Goal: Complete application form

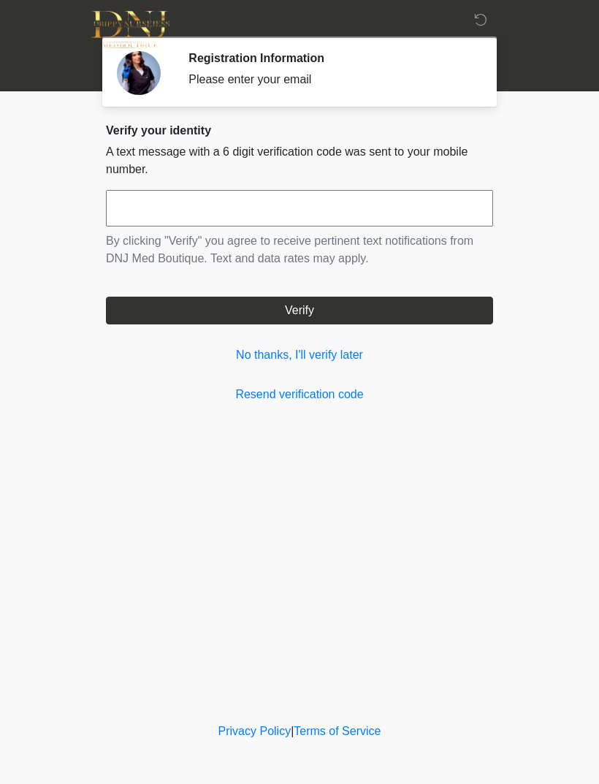
click at [191, 213] on input "text" at bounding box center [299, 208] width 387 height 37
type input "******"
click at [356, 305] on button "Verify" at bounding box center [299, 311] width 387 height 28
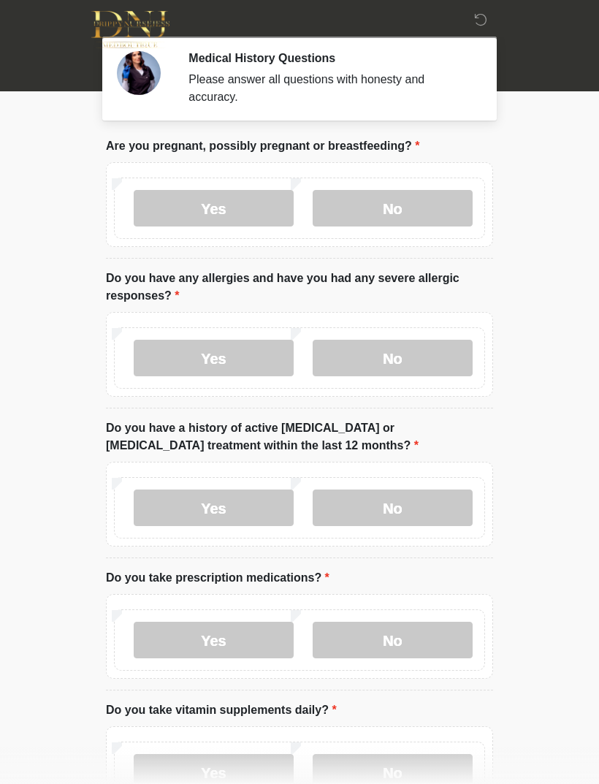
click at [429, 207] on label "No" at bounding box center [393, 208] width 160 height 37
click at [251, 362] on label "Yes" at bounding box center [214, 358] width 160 height 37
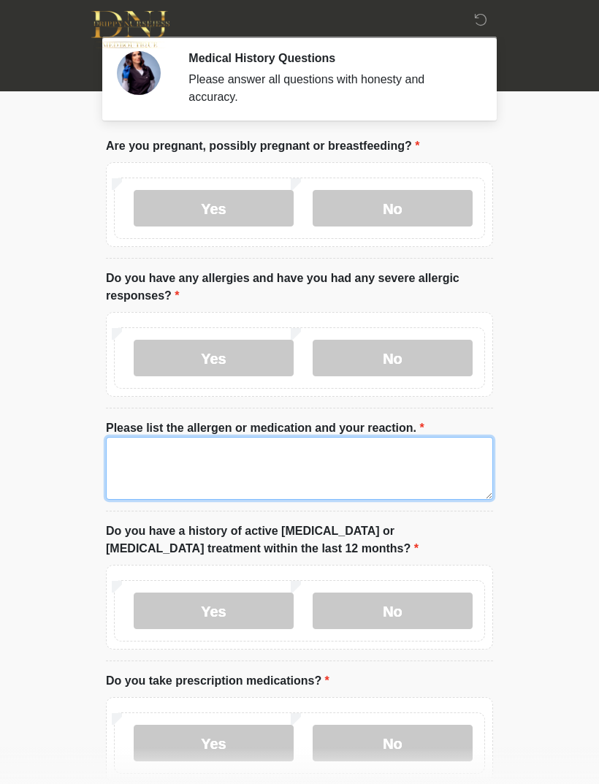
click at [180, 464] on textarea "Please list the allergen or medication and your reaction." at bounding box center [299, 468] width 387 height 63
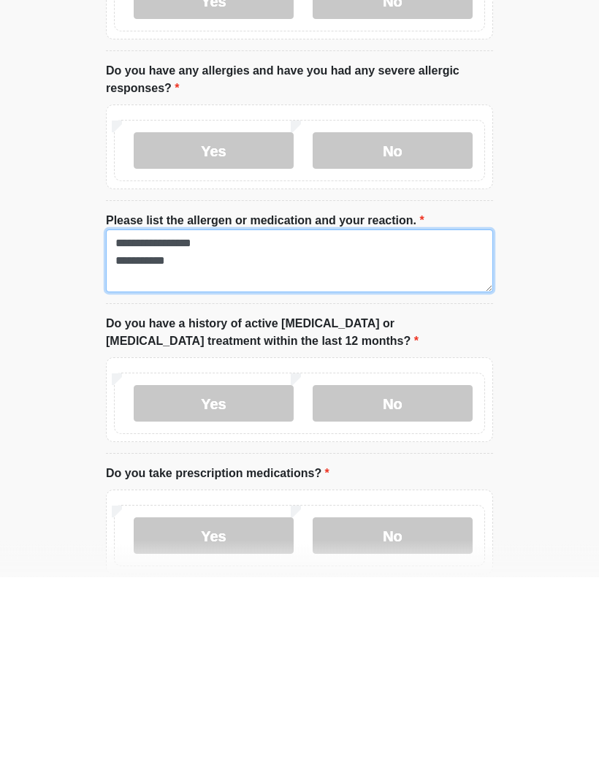
type textarea "**********"
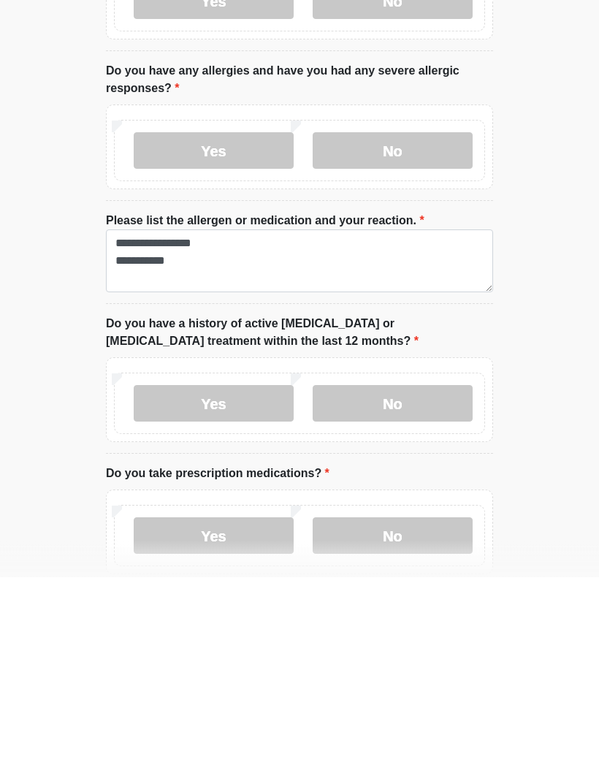
click at [411, 592] on label "No" at bounding box center [393, 610] width 160 height 37
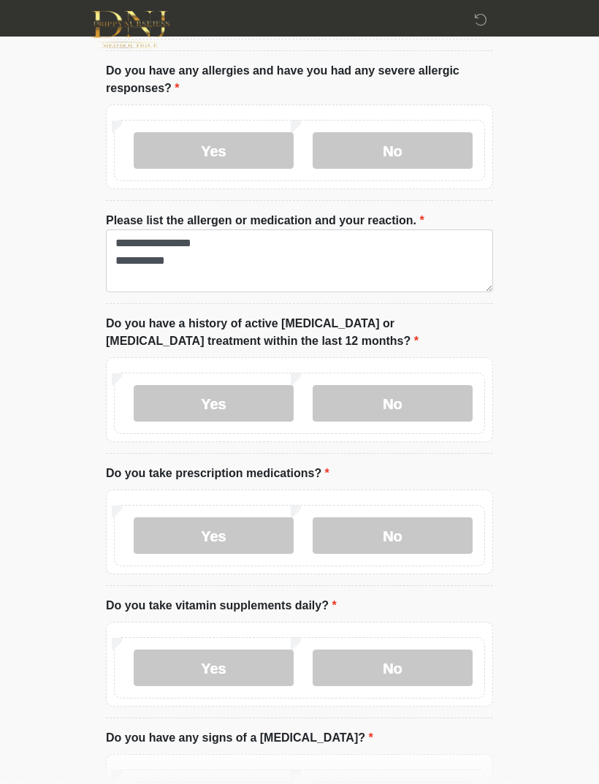
click at [438, 536] on label "No" at bounding box center [393, 535] width 160 height 37
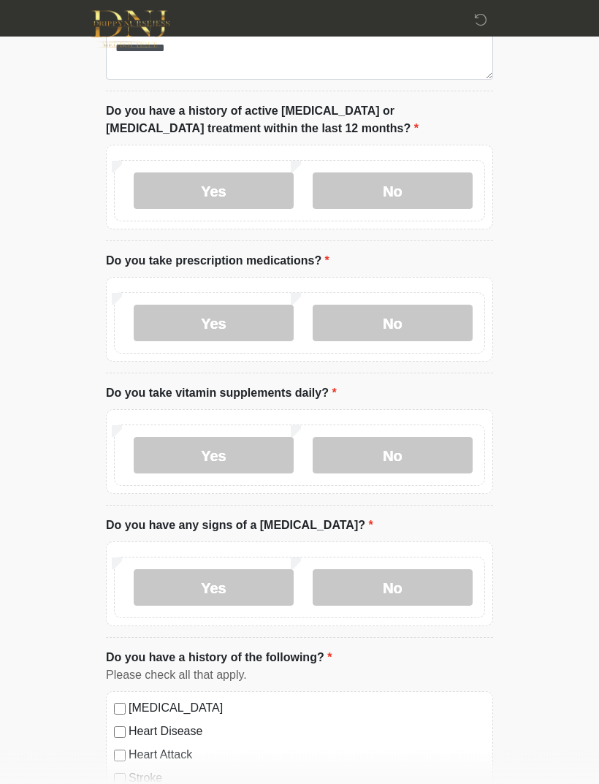
scroll to position [420, 0]
click at [230, 457] on label "Yes" at bounding box center [214, 455] width 160 height 37
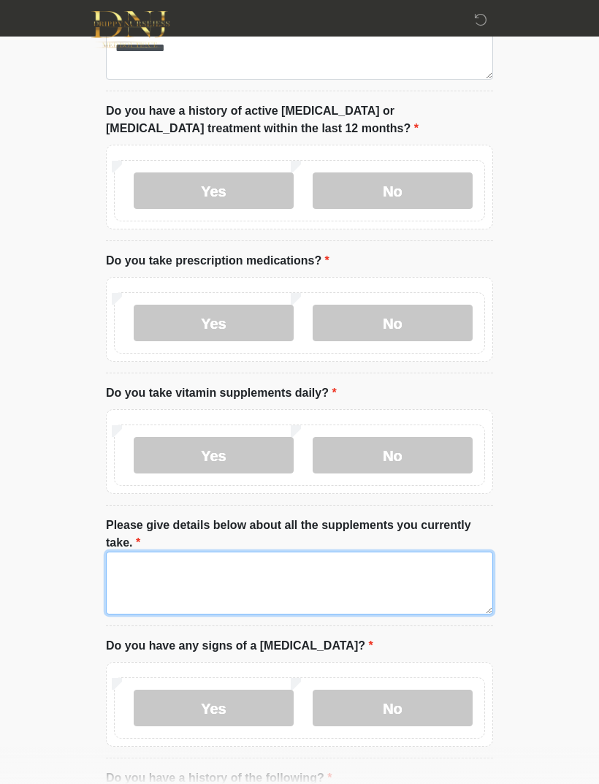
click at [164, 573] on textarea "Please give details below about all the supplements you currently take." at bounding box center [299, 582] width 387 height 63
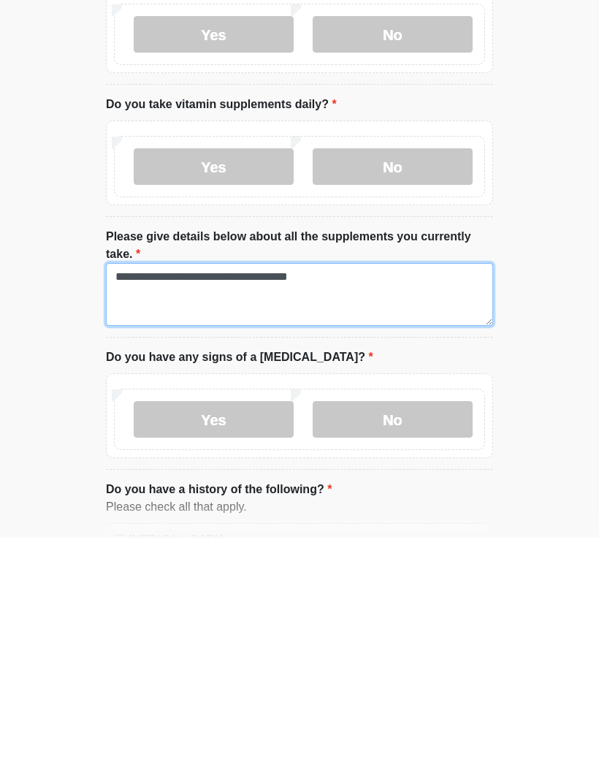
type textarea "**********"
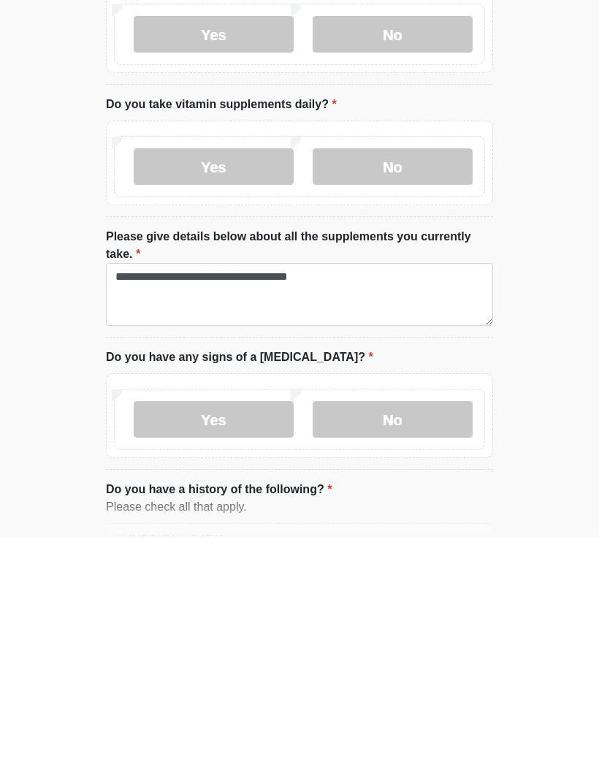
click at [430, 647] on label "No" at bounding box center [393, 665] width 160 height 37
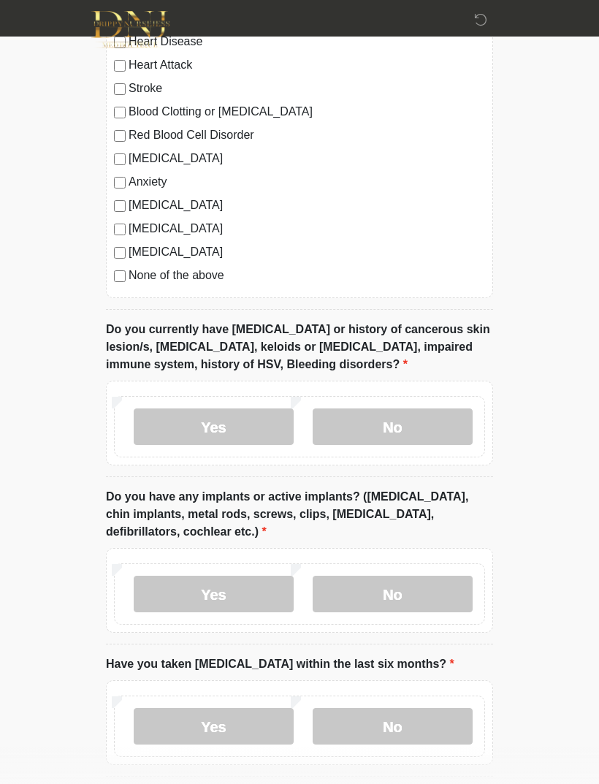
scroll to position [1232, 0]
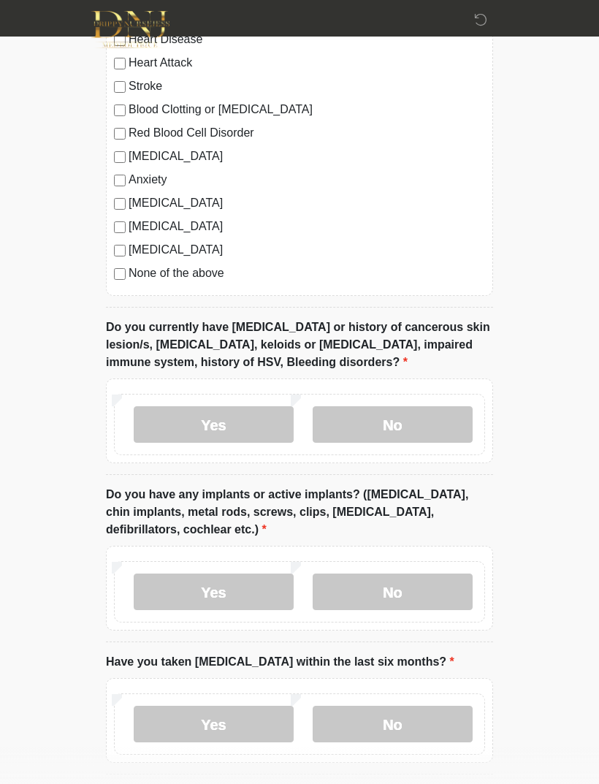
click at [424, 416] on label "No" at bounding box center [393, 424] width 160 height 37
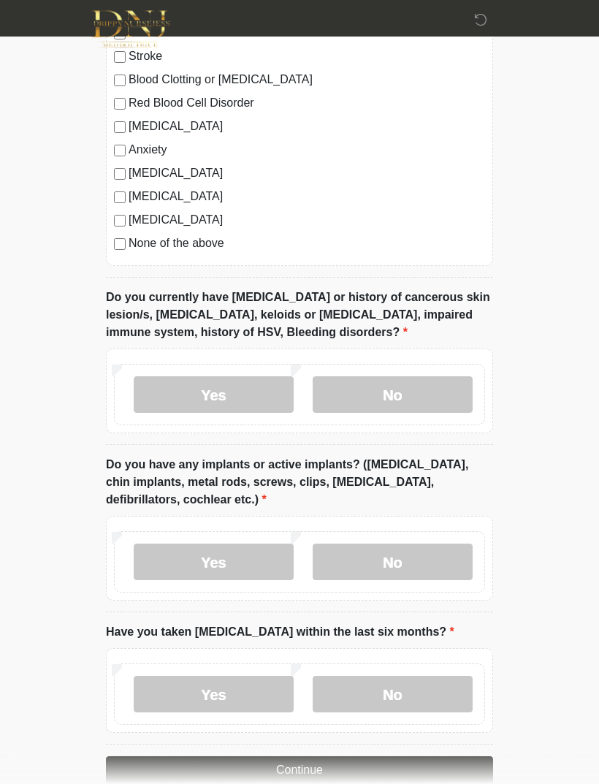
scroll to position [1290, 0]
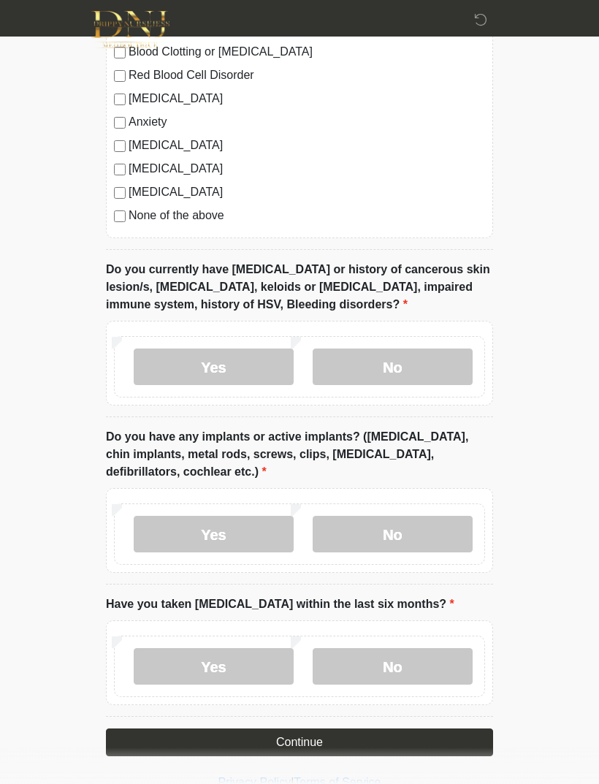
click at [227, 537] on label "Yes" at bounding box center [214, 534] width 160 height 37
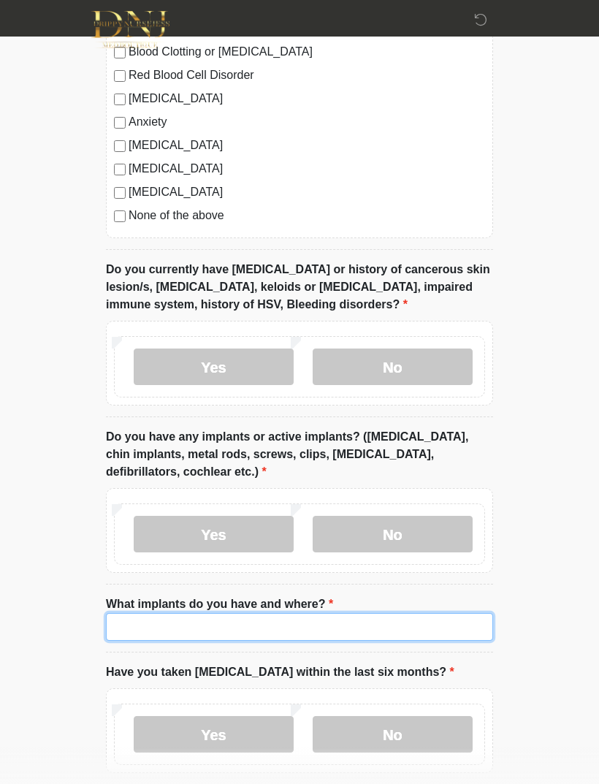
click at [174, 623] on input "What implants do you have and where?" at bounding box center [299, 627] width 387 height 28
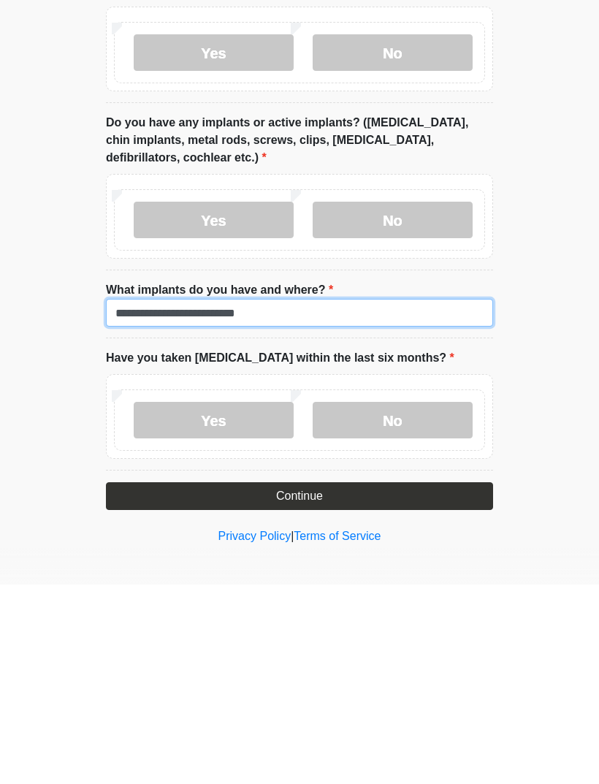
type input "**********"
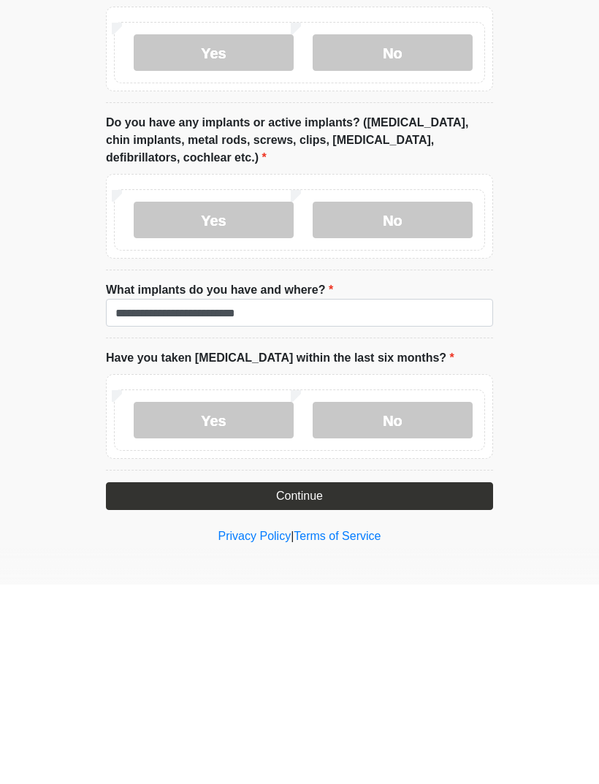
click at [383, 601] on label "No" at bounding box center [393, 619] width 160 height 37
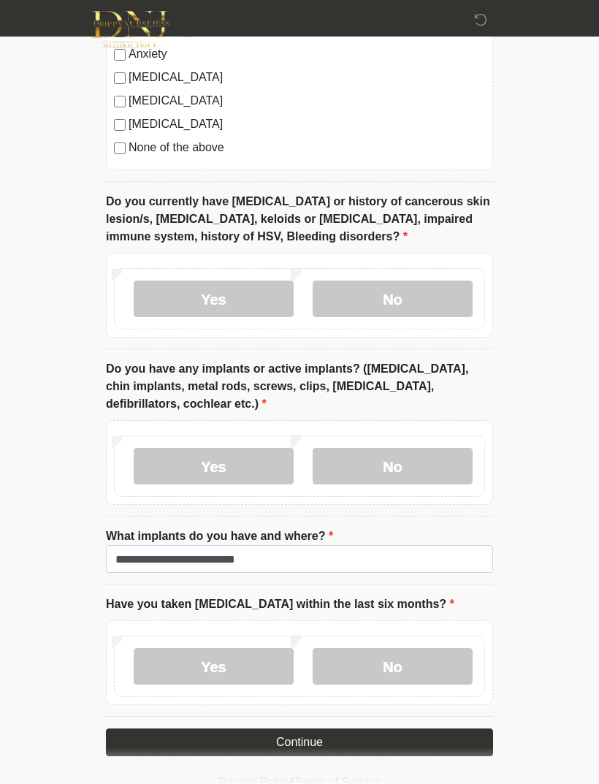
click at [441, 743] on button "Continue" at bounding box center [299, 742] width 387 height 28
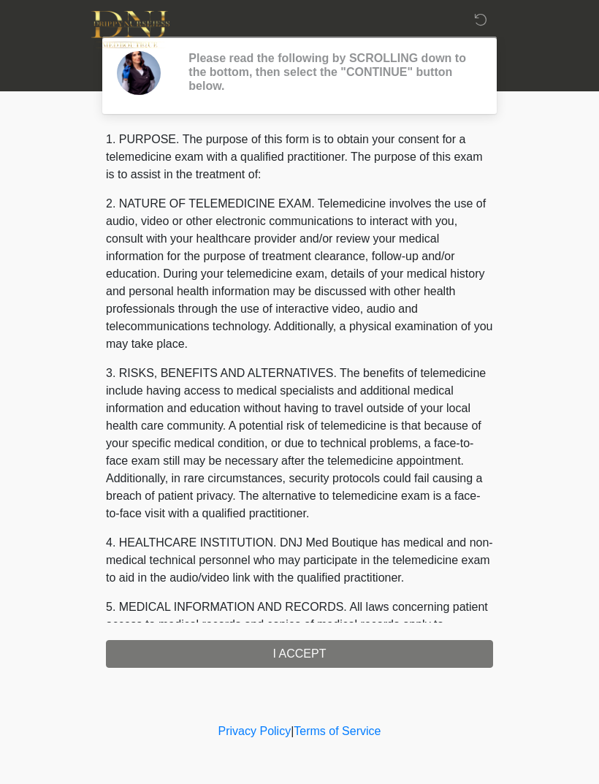
scroll to position [0, 0]
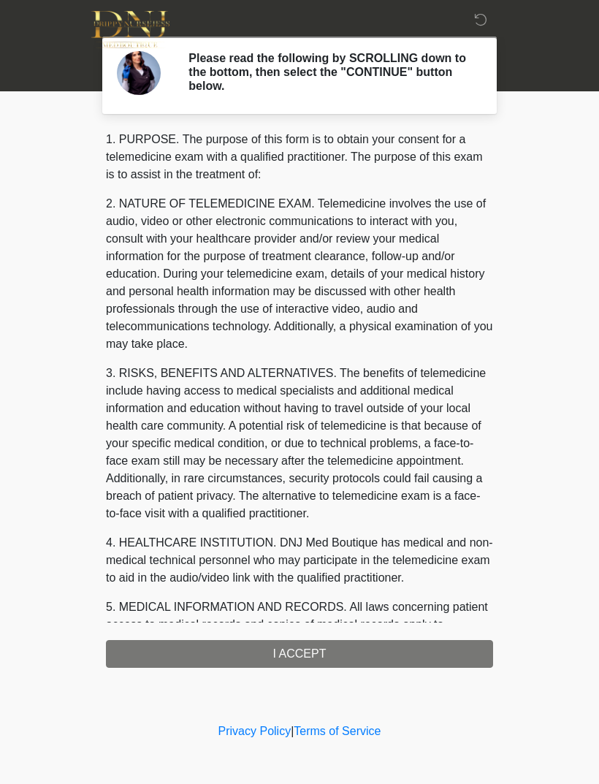
click at [460, 656] on div "1. PURPOSE. The purpose of this form is to obtain your consent for a telemedici…" at bounding box center [299, 399] width 387 height 537
click at [457, 660] on div "1. PURPOSE. The purpose of this form is to obtain your consent for a telemedici…" at bounding box center [299, 399] width 387 height 537
click at [436, 652] on div "1. PURPOSE. The purpose of this form is to obtain your consent for a telemedici…" at bounding box center [299, 399] width 387 height 537
click at [316, 656] on div "1. PURPOSE. The purpose of this form is to obtain your consent for a telemedici…" at bounding box center [299, 399] width 387 height 537
click at [285, 644] on div "1. PURPOSE. The purpose of this form is to obtain your consent for a telemedici…" at bounding box center [299, 399] width 387 height 537
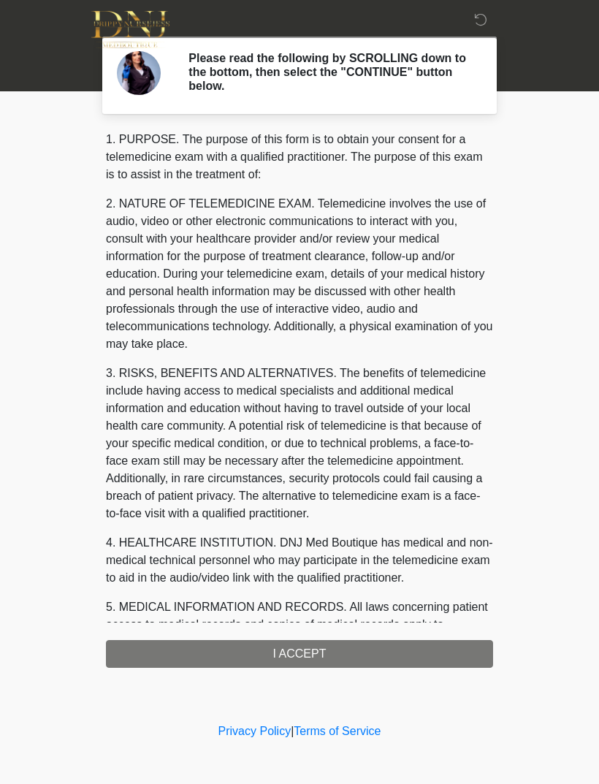
click at [303, 640] on div "1. PURPOSE. The purpose of this form is to obtain your consent for a telemedici…" at bounding box center [299, 399] width 387 height 537
click at [315, 657] on div "1. PURPOSE. The purpose of this form is to obtain your consent for a telemedici…" at bounding box center [299, 399] width 387 height 537
click at [302, 652] on div "1. PURPOSE. The purpose of this form is to obtain your consent for a telemedici…" at bounding box center [299, 399] width 387 height 537
click at [297, 640] on div "1. PURPOSE. The purpose of this form is to obtain your consent for a telemedici…" at bounding box center [299, 399] width 387 height 537
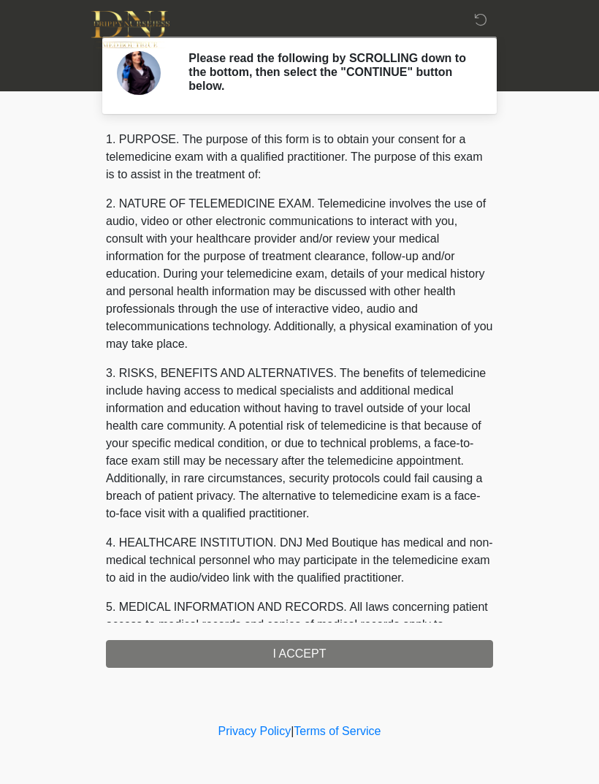
click at [302, 633] on div "1. PURPOSE. The purpose of this form is to obtain your consent for a telemedici…" at bounding box center [299, 399] width 387 height 537
click at [310, 656] on div "1. PURPOSE. The purpose of this form is to obtain your consent for a telemedici…" at bounding box center [299, 399] width 387 height 537
click at [408, 84] on h2 "Please read the following by SCROLLING down to the bottom, then select the "CON…" at bounding box center [329, 72] width 283 height 42
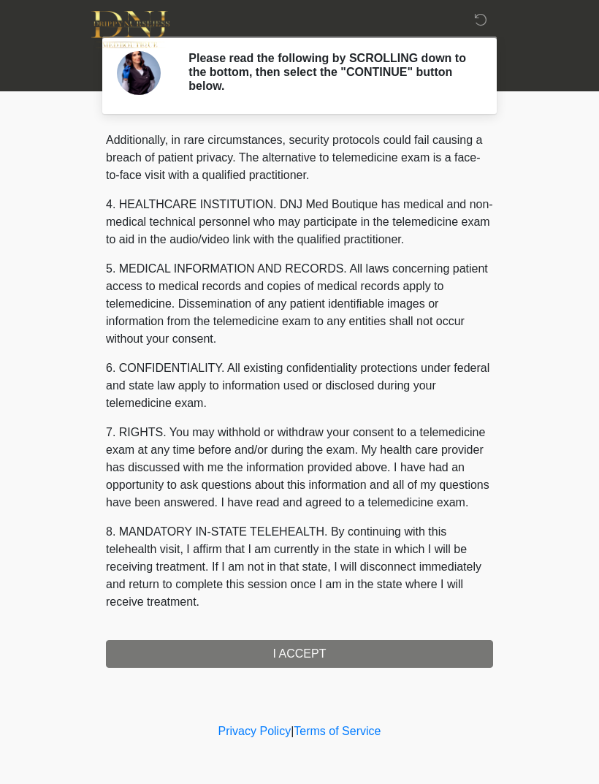
scroll to position [356, 0]
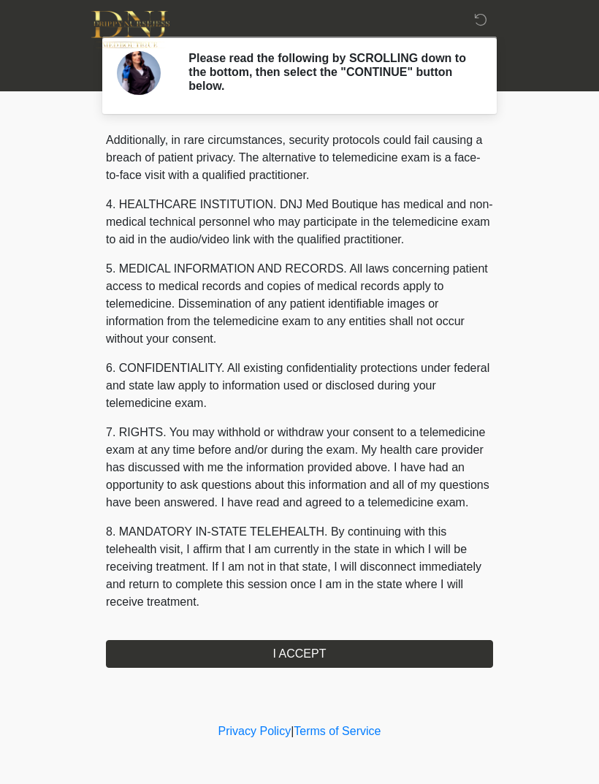
click at [305, 649] on button "I ACCEPT" at bounding box center [299, 654] width 387 height 28
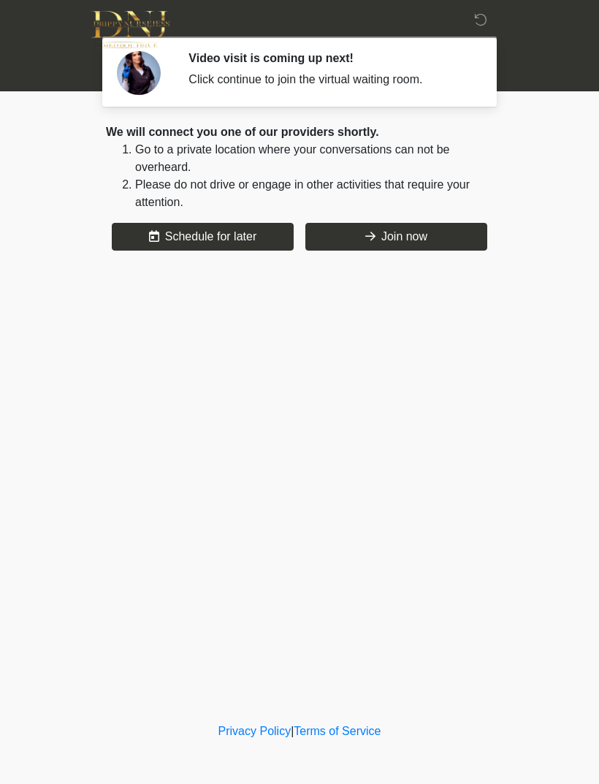
click at [401, 233] on button "Join now" at bounding box center [396, 237] width 182 height 28
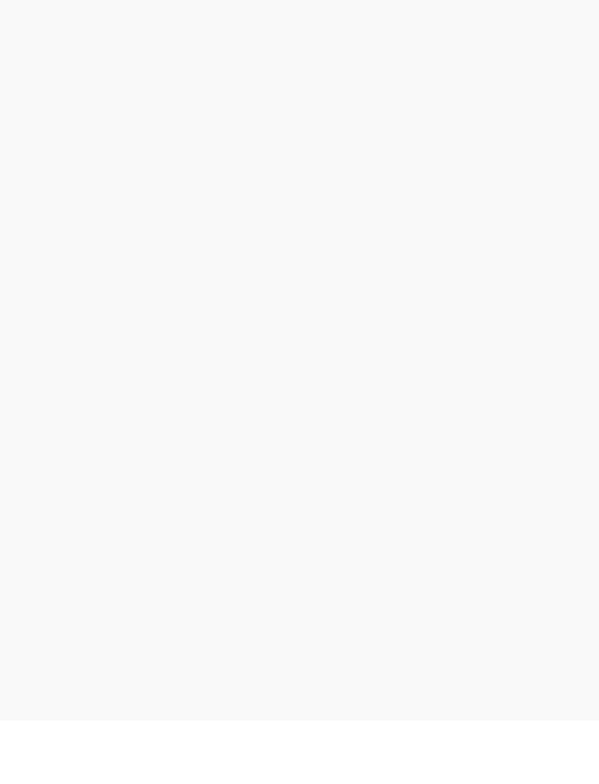
scroll to position [4, 0]
